Goal: Task Accomplishment & Management: Manage account settings

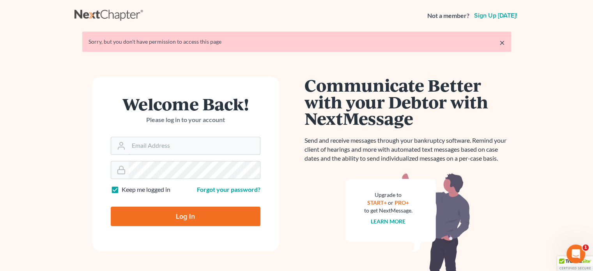
type input "[PERSON_NAME][EMAIL_ADDRESS][DOMAIN_NAME]"
click at [207, 215] on input "Log In" at bounding box center [186, 216] width 150 height 19
type input "Thinking..."
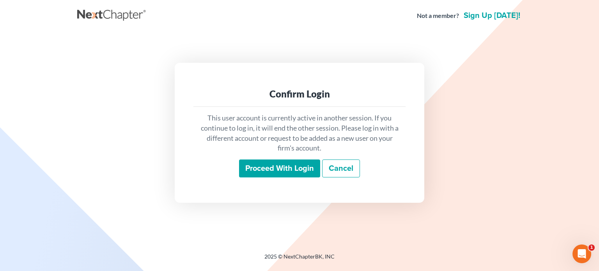
click at [275, 170] on input "Proceed with login" at bounding box center [279, 168] width 81 height 18
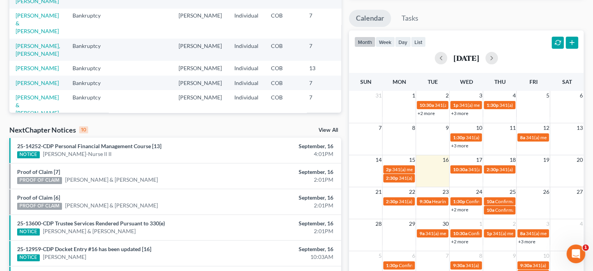
scroll to position [117, 0]
